Goal: Information Seeking & Learning: Learn about a topic

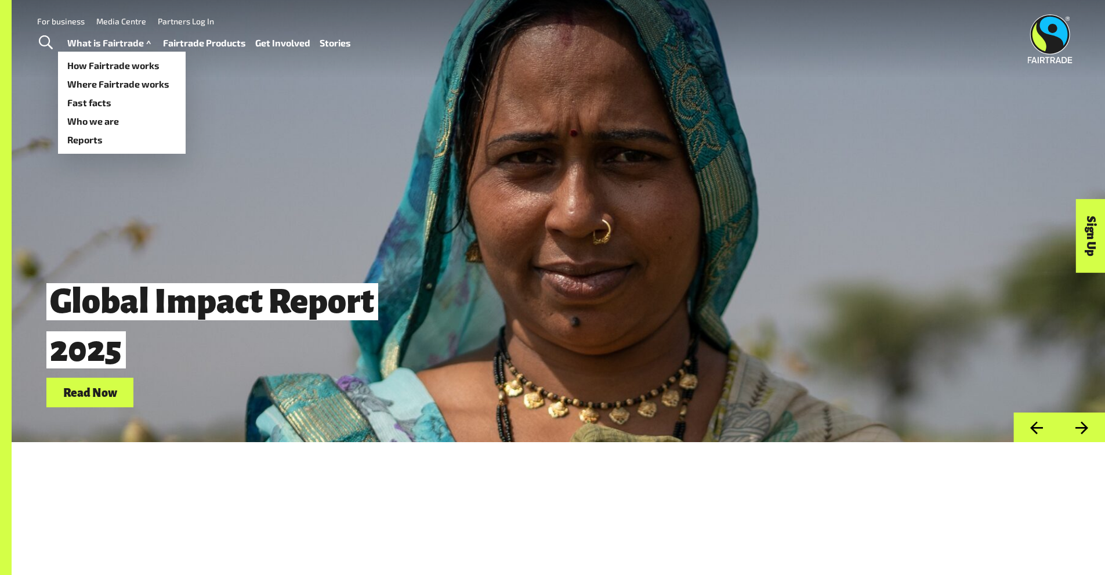
click at [104, 41] on link "What is Fairtrade" at bounding box center [110, 43] width 86 height 17
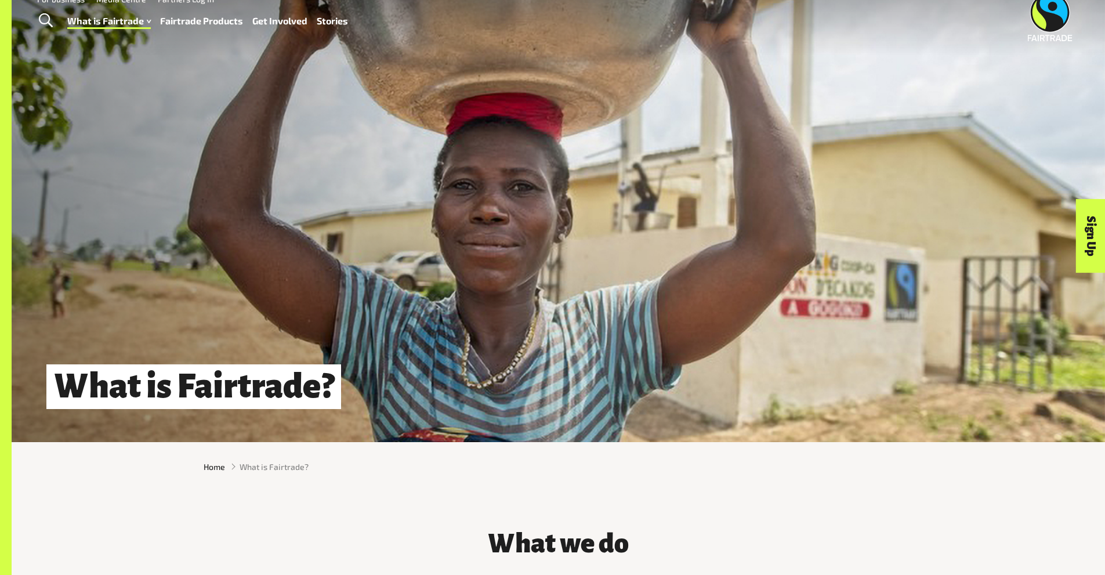
scroll to position [348, 0]
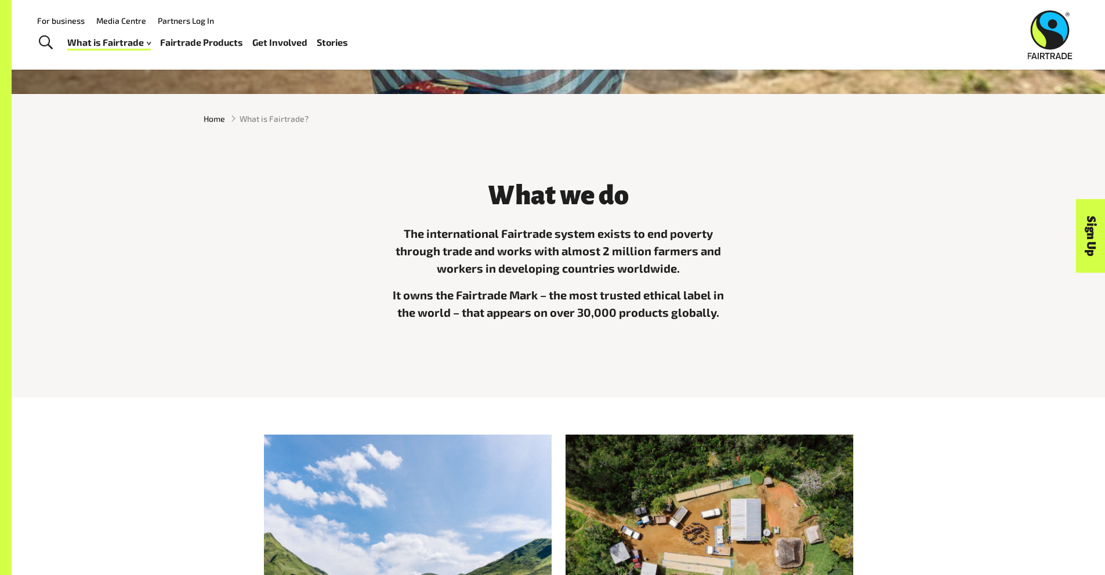
click at [314, 192] on div "What we do The international Fairtrade system exists to end poverty through tra…" at bounding box center [559, 261] width 724 height 190
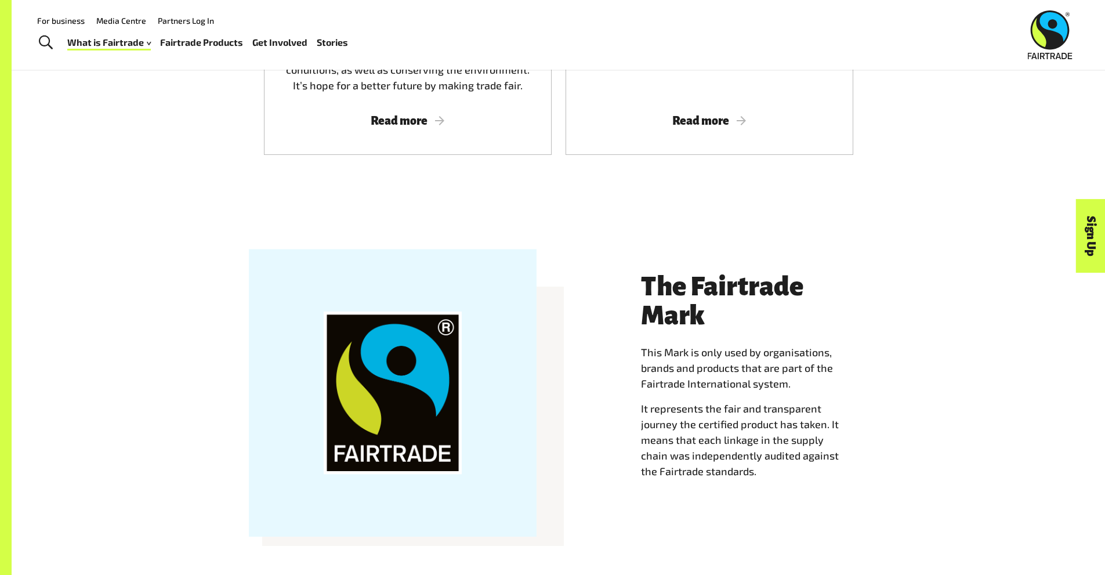
scroll to position [1044, 0]
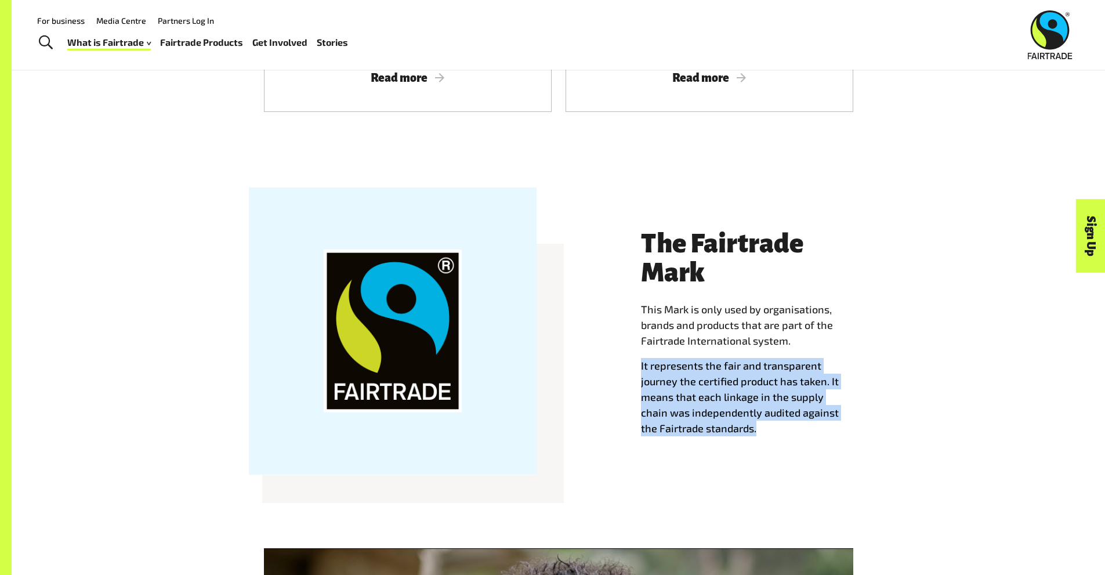
drag, startPoint x: 251, startPoint y: 232, endPoint x: 627, endPoint y: 376, distance: 403.1
click at [627, 376] on div "The Fairtrade Mark This Mark is only used by organisations, brands and products…" at bounding box center [559, 344] width 724 height 288
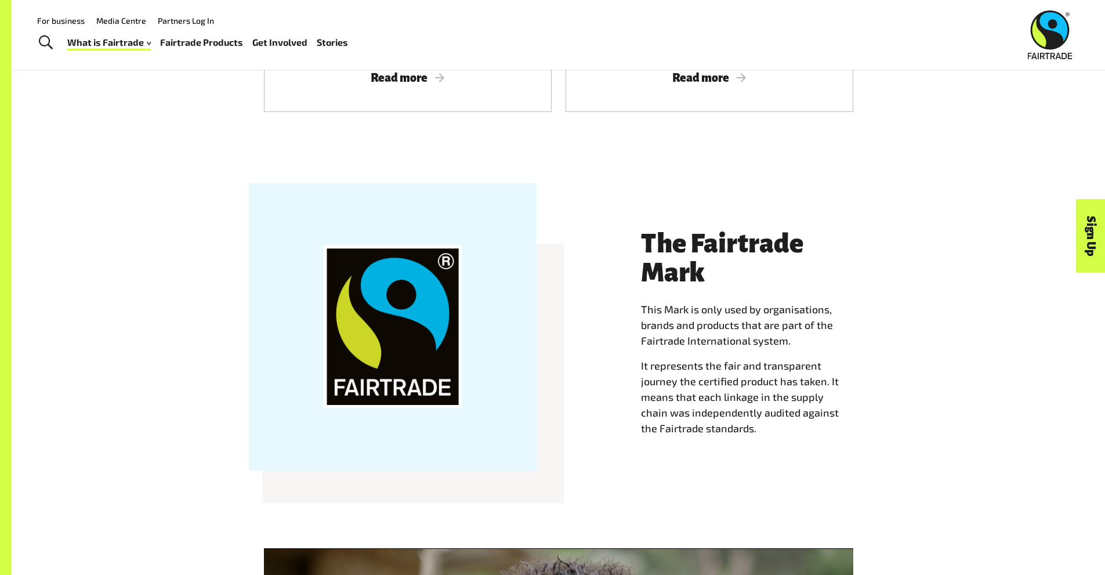
drag, startPoint x: 564, startPoint y: 329, endPoint x: 116, endPoint y: 227, distance: 459.2
click at [116, 238] on div "The Fairtrade Mark This Mark is only used by organisations, brands and products…" at bounding box center [558, 351] width 1093 height 348
click at [154, 200] on div "The Fairtrade Mark This Mark is only used by organisations, brands and products…" at bounding box center [558, 351] width 1093 height 348
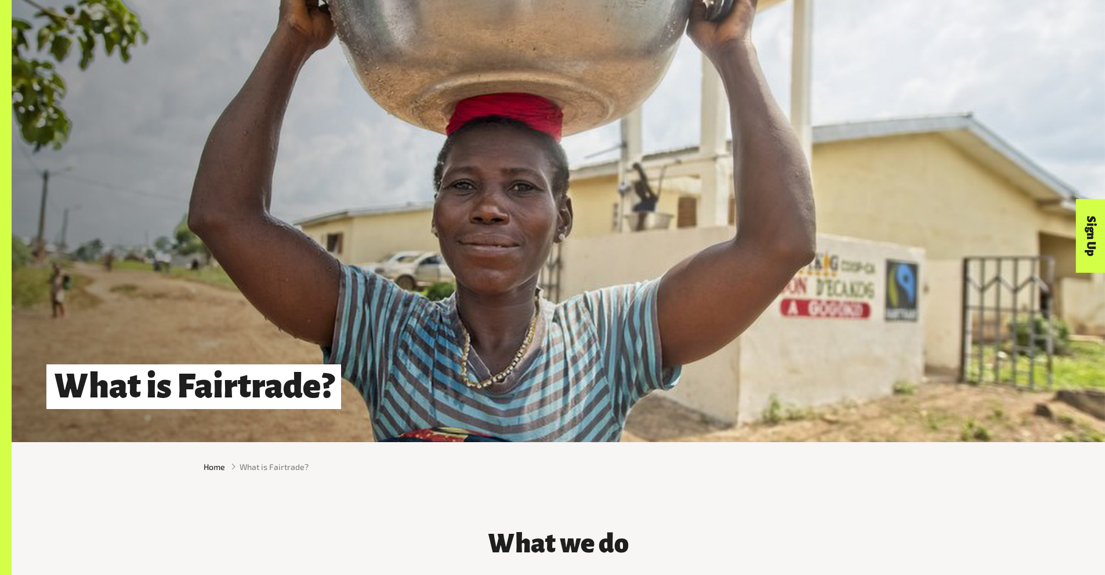
scroll to position [348, 0]
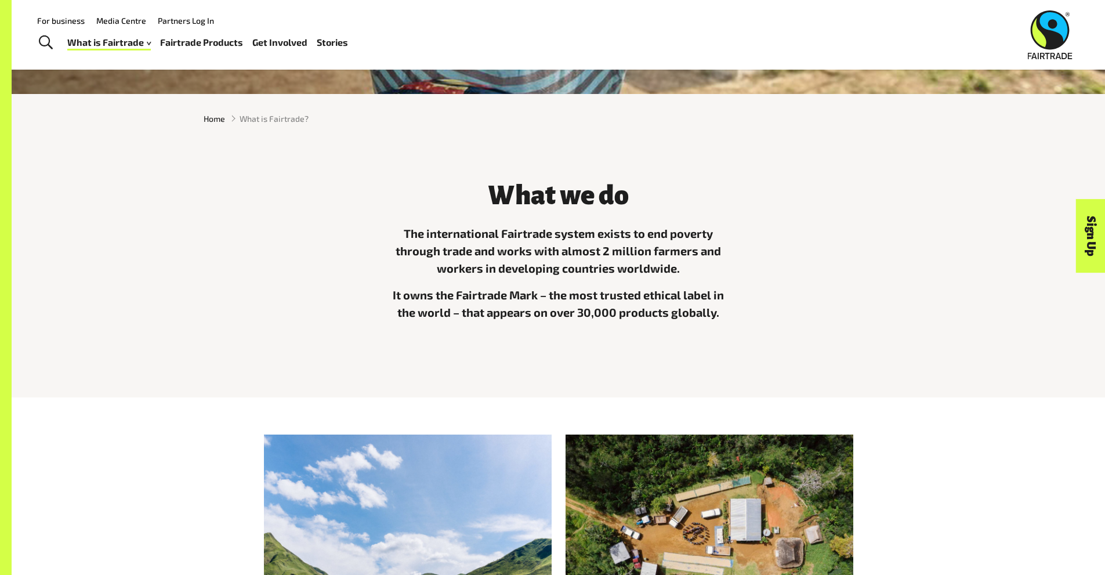
click at [367, 190] on div "What we do The international Fairtrade system exists to end poverty through tra…" at bounding box center [559, 261] width 724 height 190
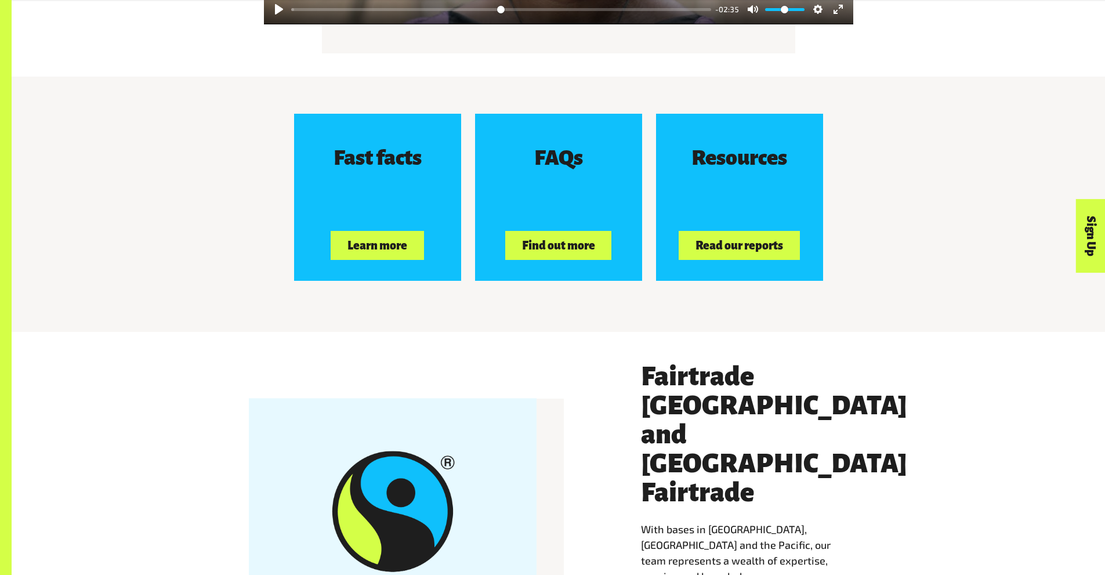
scroll to position [2030, 0]
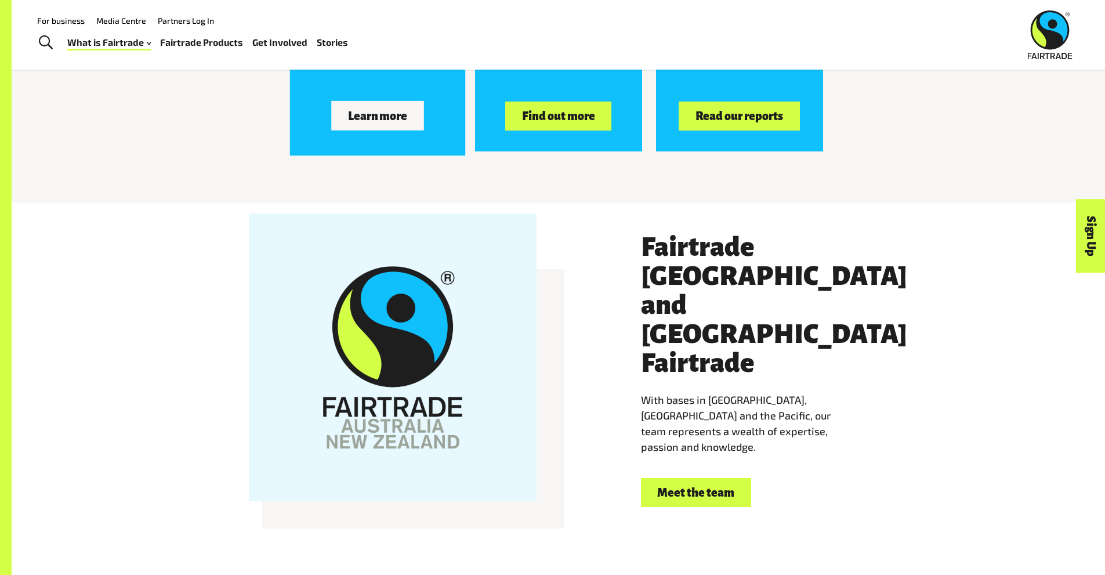
click at [367, 117] on button "Learn more" at bounding box center [377, 115] width 93 height 29
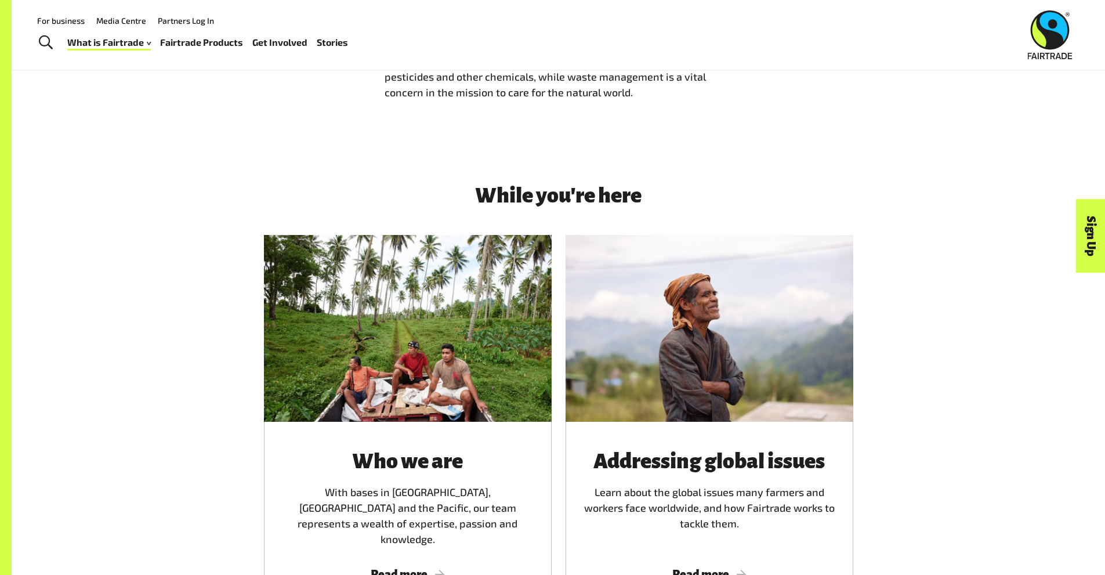
scroll to position [1740, 0]
